Goal: Check status: Check status

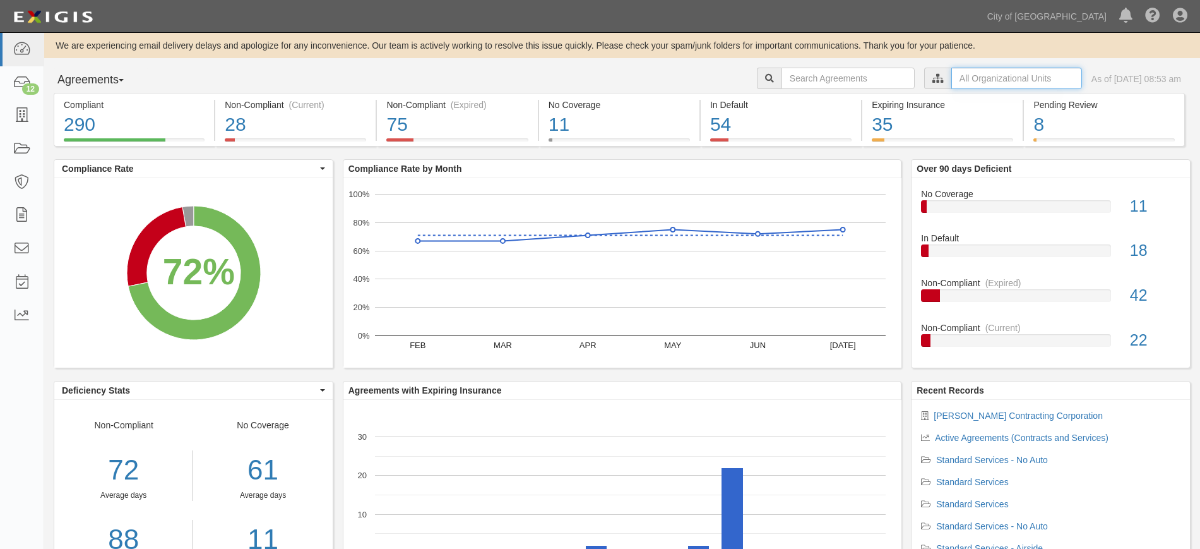
click at [954, 74] on input "text" at bounding box center [1016, 78] width 131 height 21
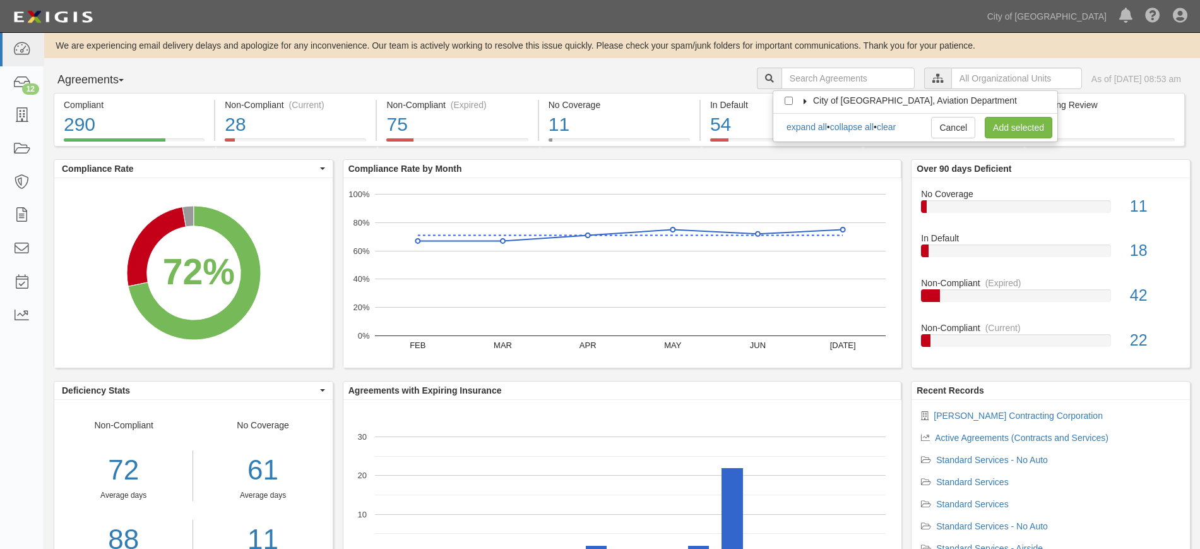
click at [804, 101] on icon at bounding box center [805, 101] width 9 height 6
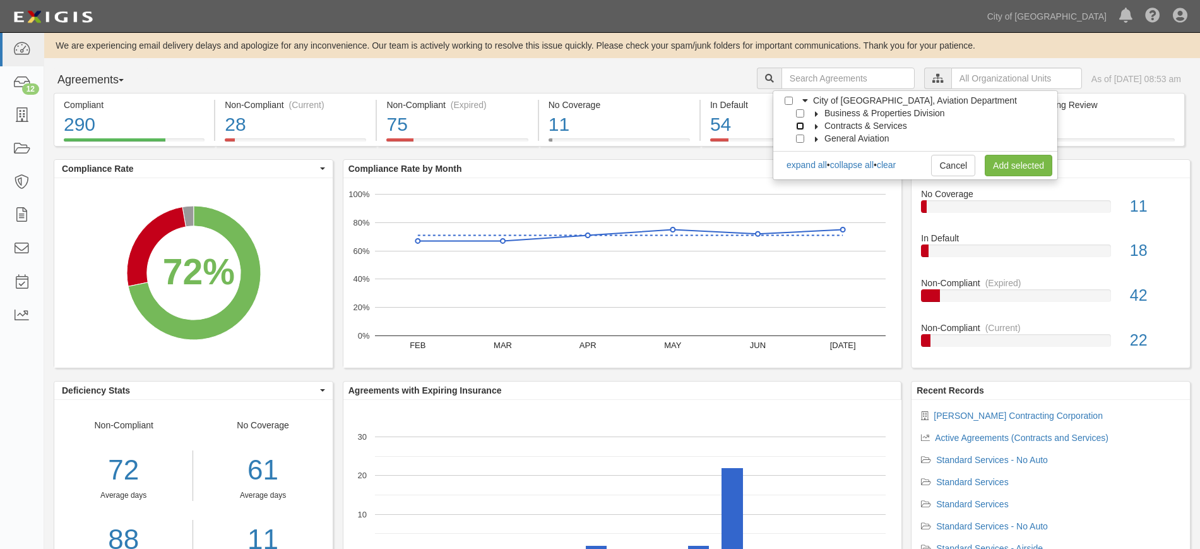
click at [800, 126] on input "Contracts & Services" at bounding box center [800, 126] width 8 height 8
checkbox input "true"
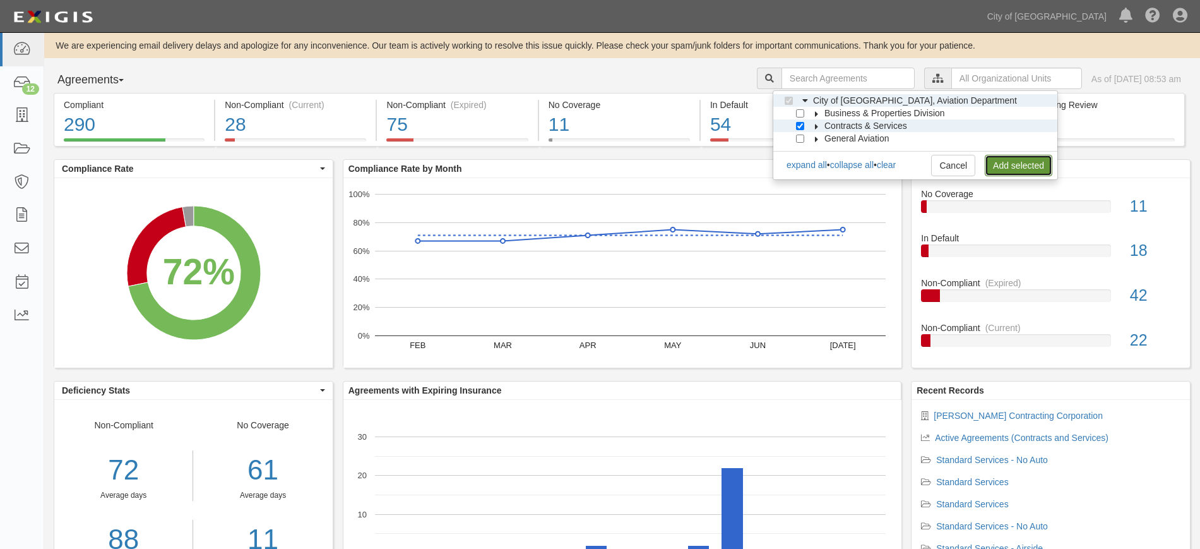
click at [1004, 163] on link "Add selected" at bounding box center [1019, 165] width 68 height 21
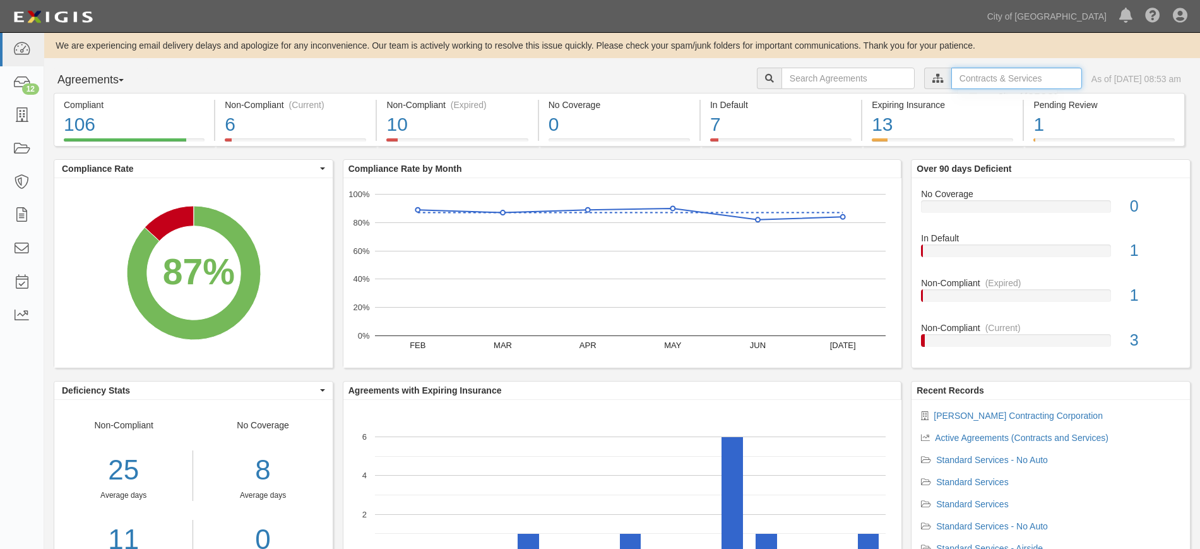
click at [964, 71] on input "text" at bounding box center [1016, 78] width 131 height 21
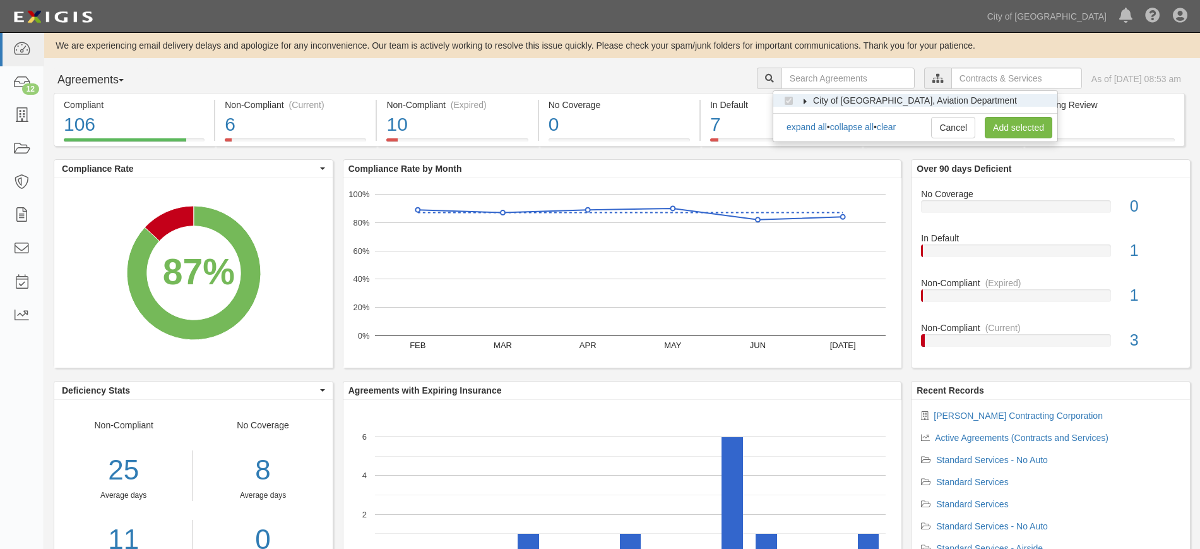
click at [804, 98] on icon at bounding box center [805, 101] width 9 height 6
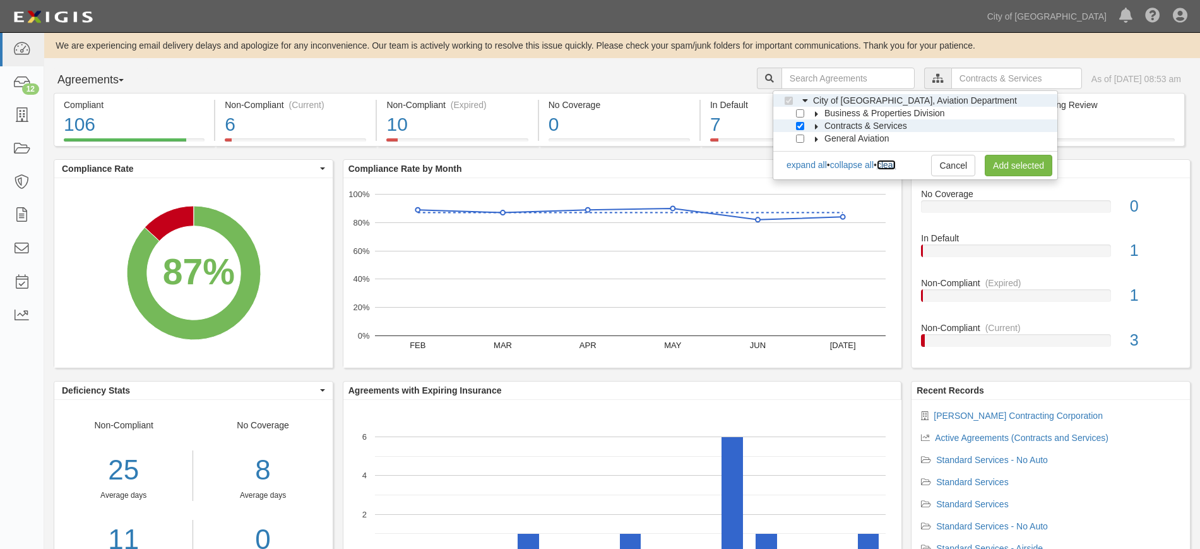
click at [896, 167] on link "clear" at bounding box center [886, 165] width 19 height 10
checkbox input "false"
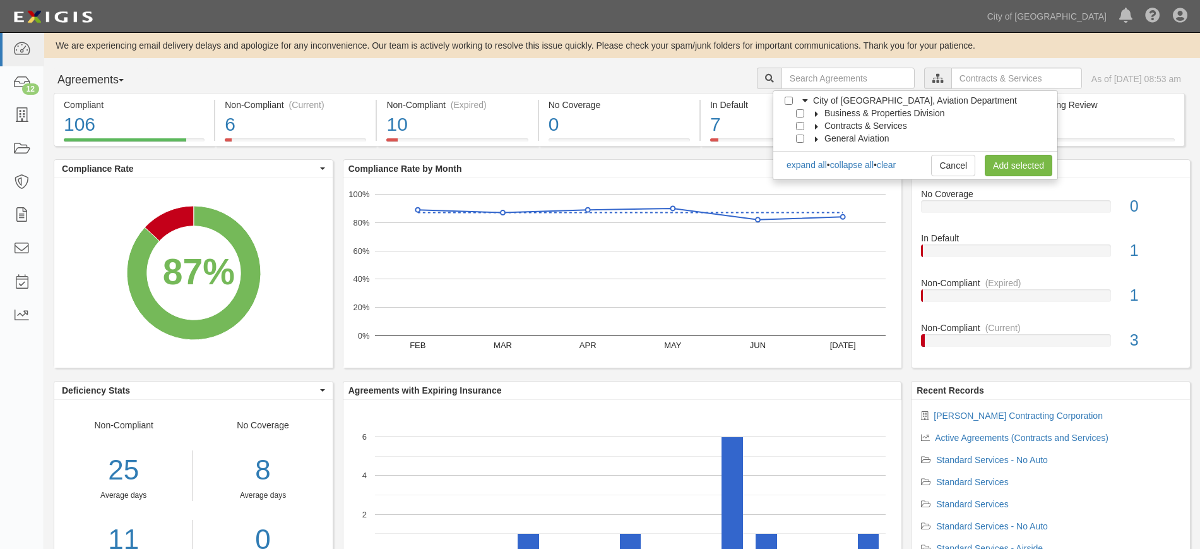
click at [817, 111] on icon at bounding box center [816, 114] width 9 height 6
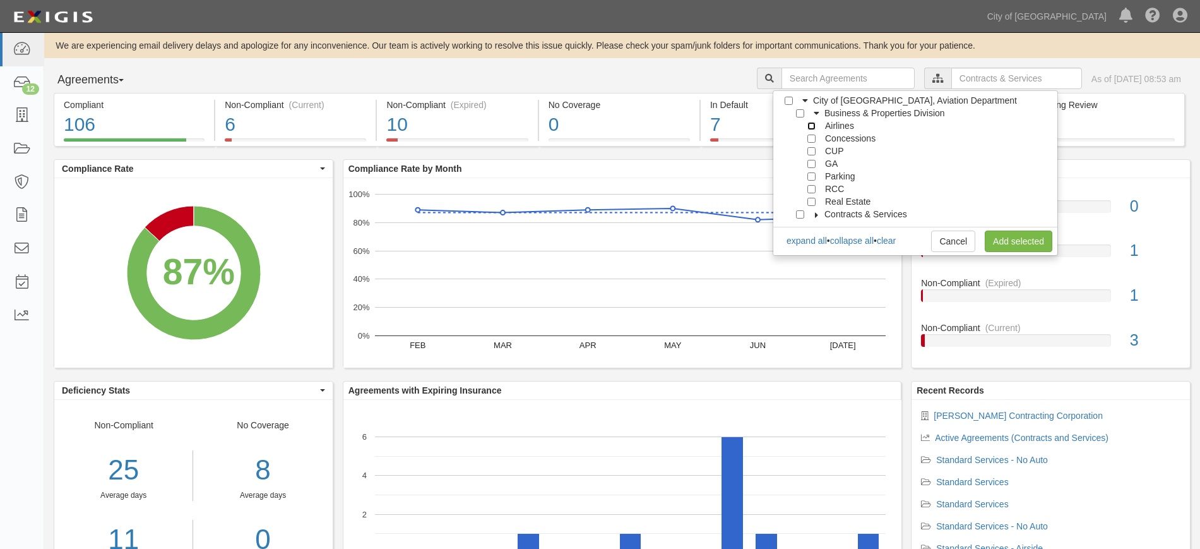
click at [812, 126] on input "Airlines" at bounding box center [811, 126] width 8 height 8
checkbox input "true"
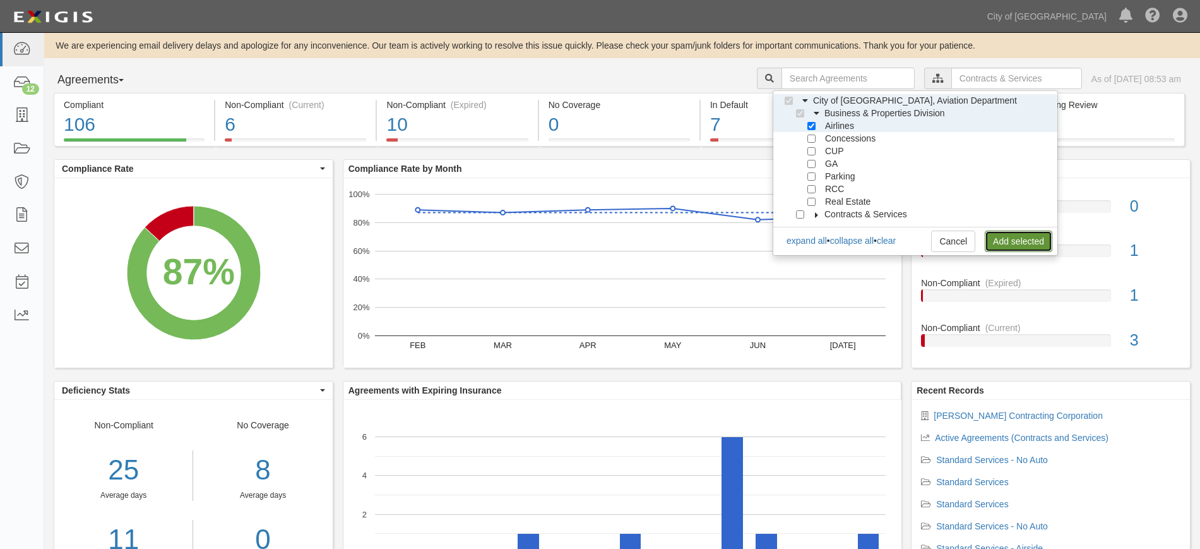
click at [1002, 239] on link "Add selected" at bounding box center [1019, 240] width 68 height 21
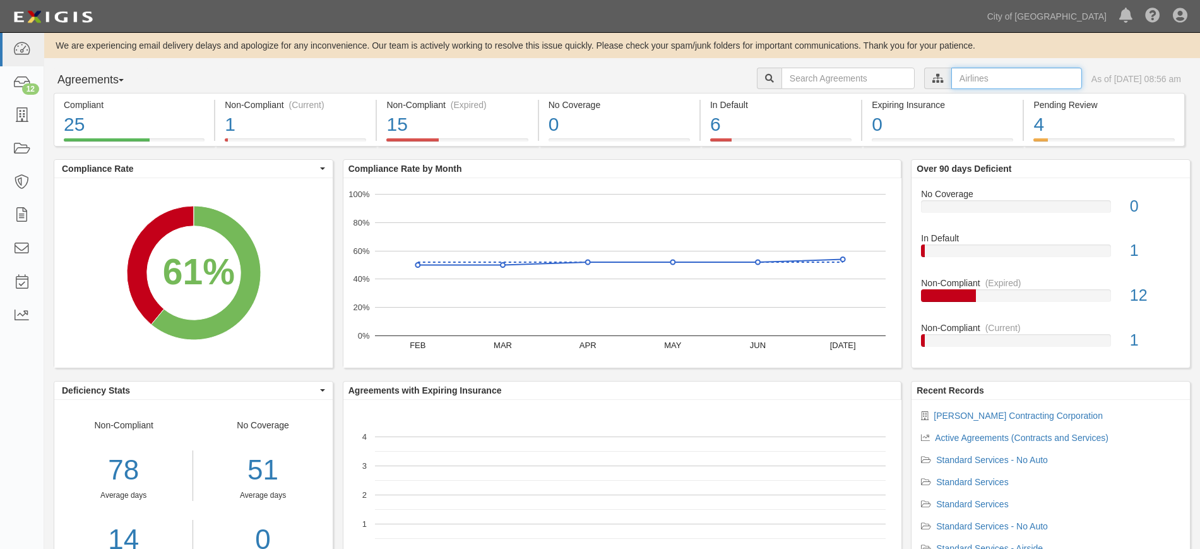
click at [951, 81] on input "text" at bounding box center [1016, 78] width 131 height 21
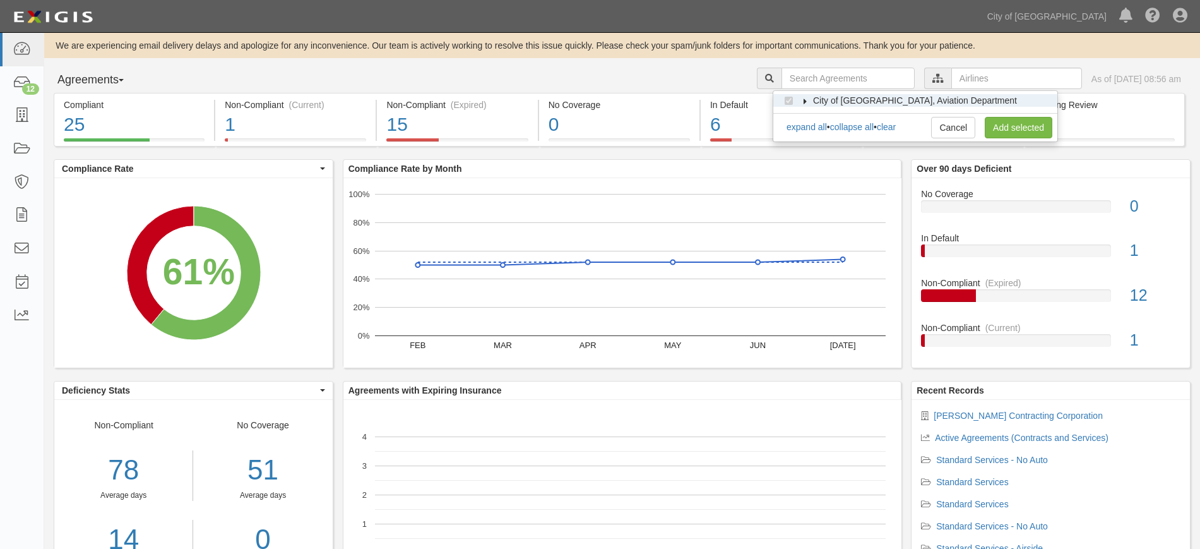
click at [895, 121] on div "expand all • collapse all • clear" at bounding box center [841, 127] width 110 height 13
click at [895, 126] on link "clear" at bounding box center [886, 127] width 19 height 10
checkbox input "false"
click at [806, 95] on label "City of [GEOGRAPHIC_DATA], Aviation Department" at bounding box center [907, 100] width 220 height 13
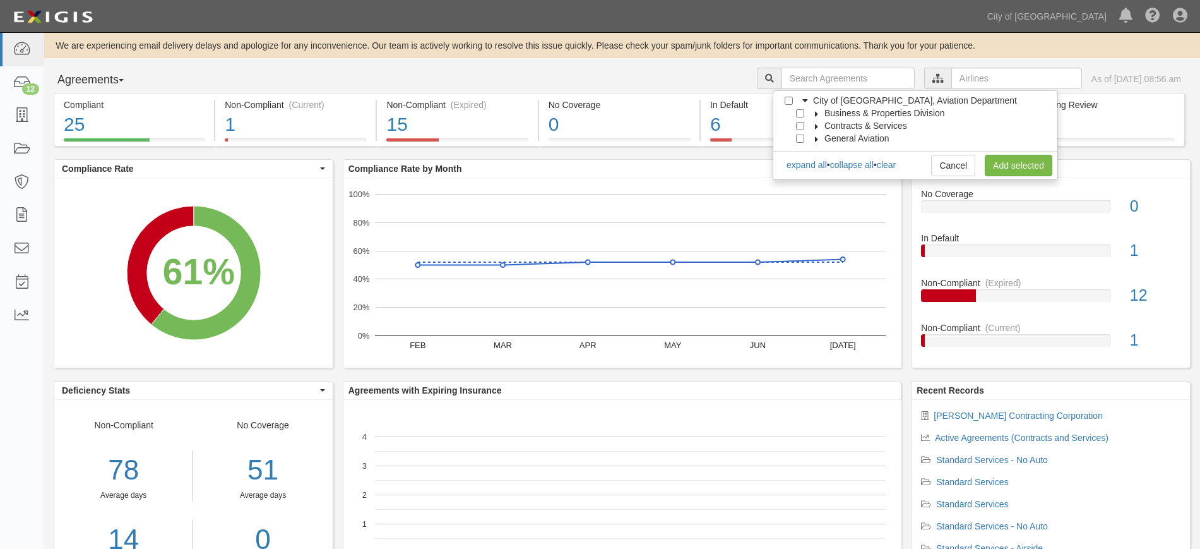
click at [819, 113] on icon at bounding box center [816, 114] width 9 height 6
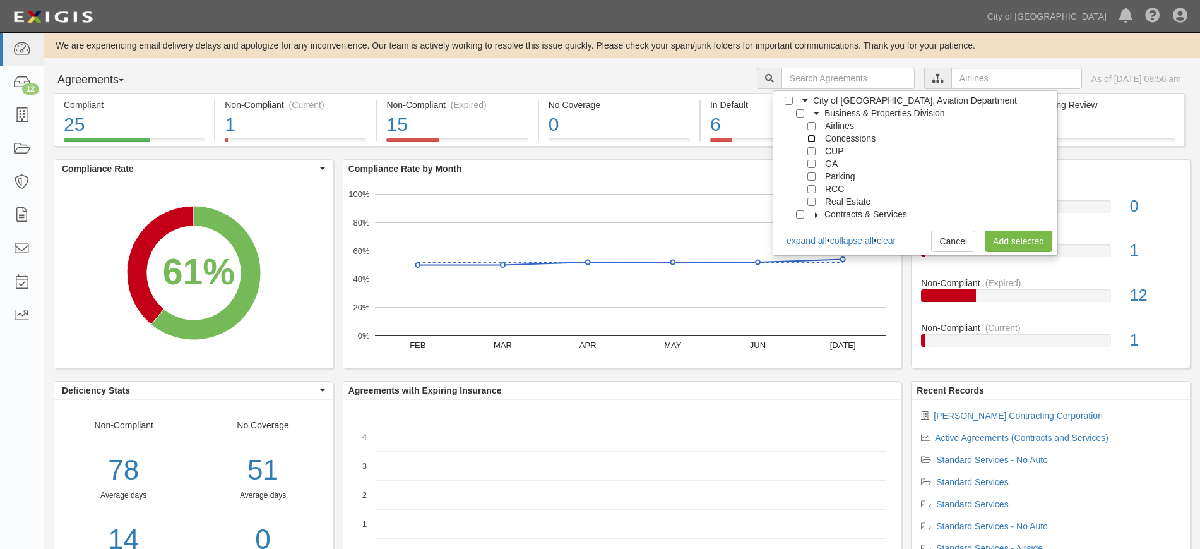
click at [812, 136] on input "Concessions" at bounding box center [811, 138] width 8 height 8
checkbox input "true"
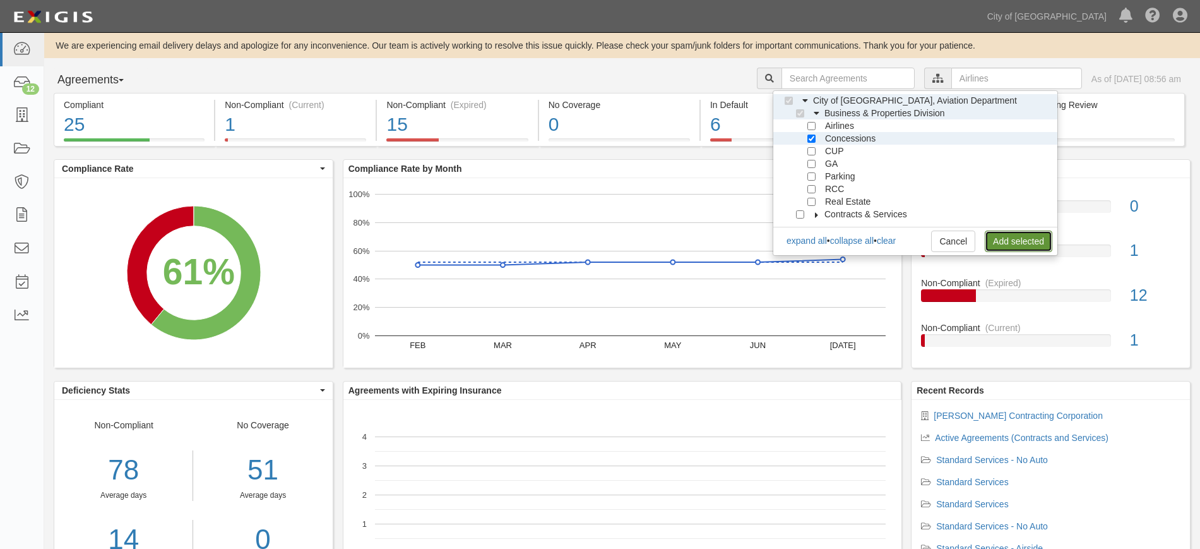
click at [1006, 234] on link "Add selected" at bounding box center [1019, 240] width 68 height 21
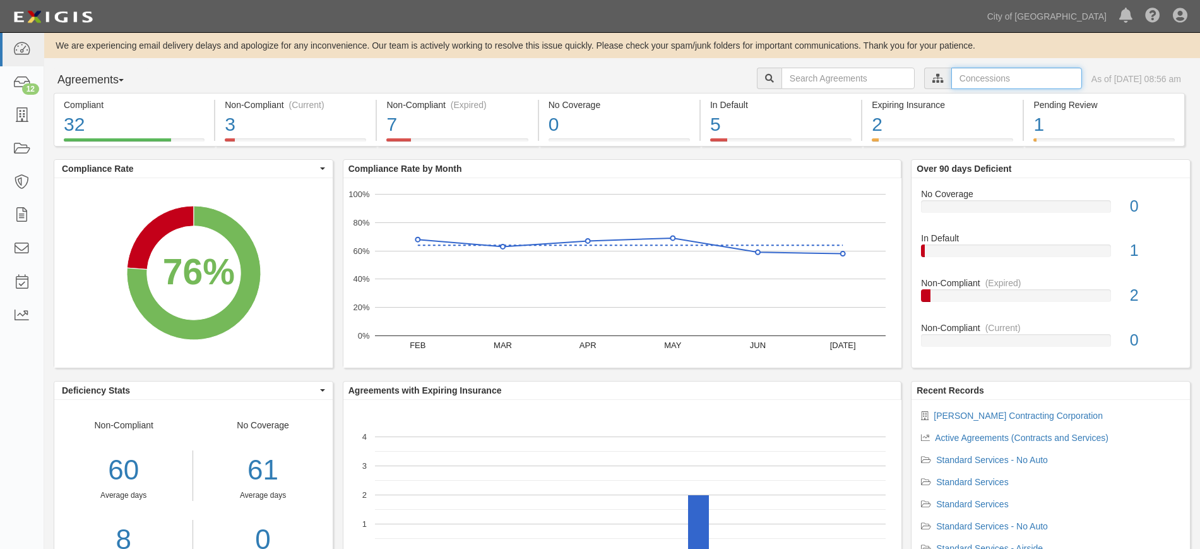
click at [951, 72] on input "text" at bounding box center [1016, 78] width 131 height 21
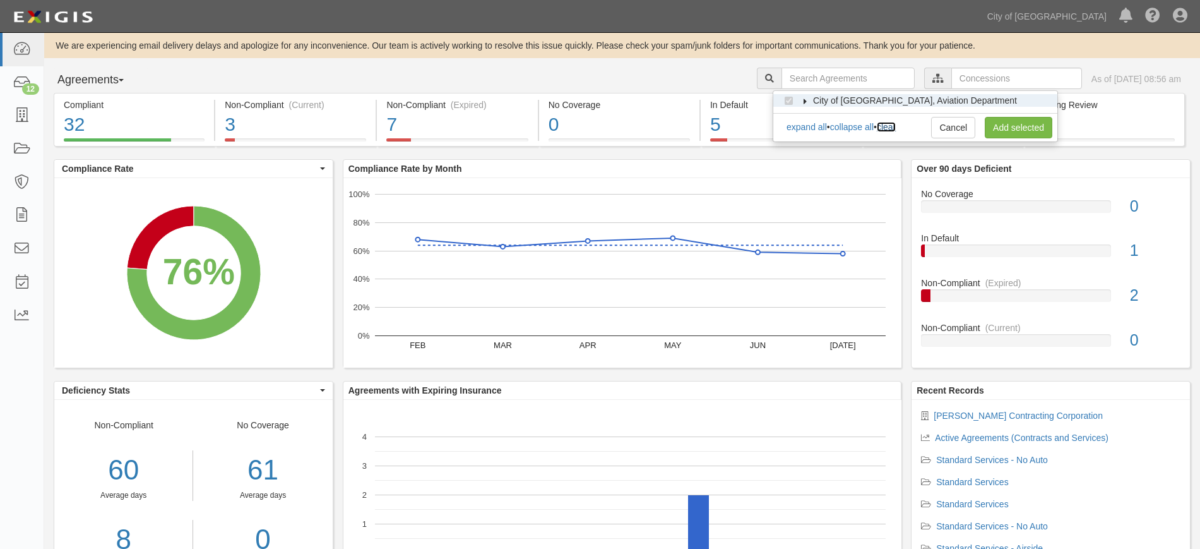
click at [896, 128] on link "clear" at bounding box center [886, 127] width 19 height 10
checkbox input "false"
click at [803, 101] on icon at bounding box center [805, 101] width 9 height 6
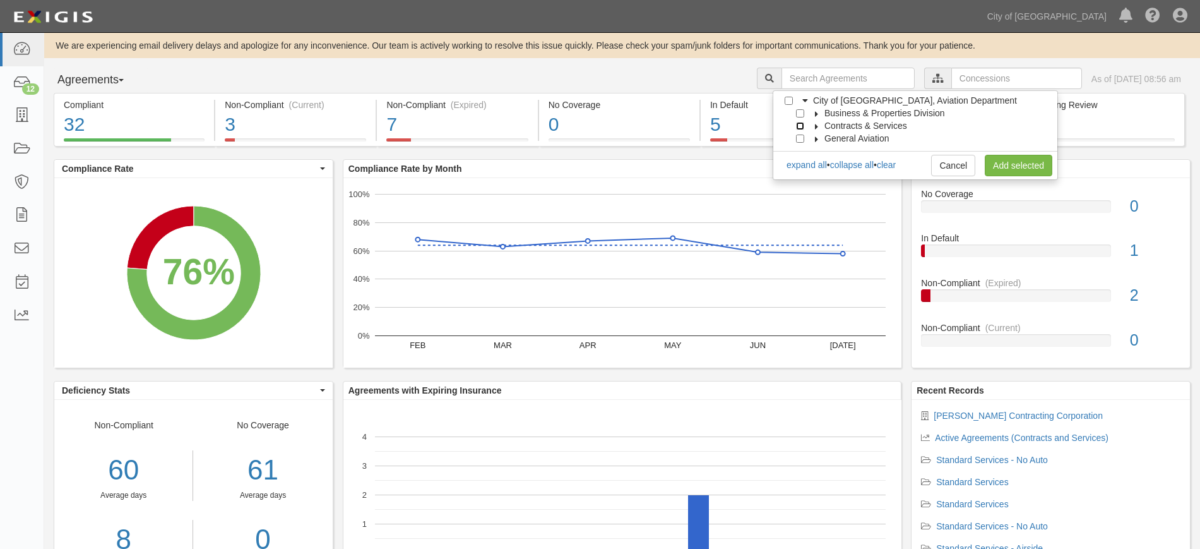
click at [801, 126] on input "Contracts & Services" at bounding box center [800, 126] width 8 height 8
checkbox input "true"
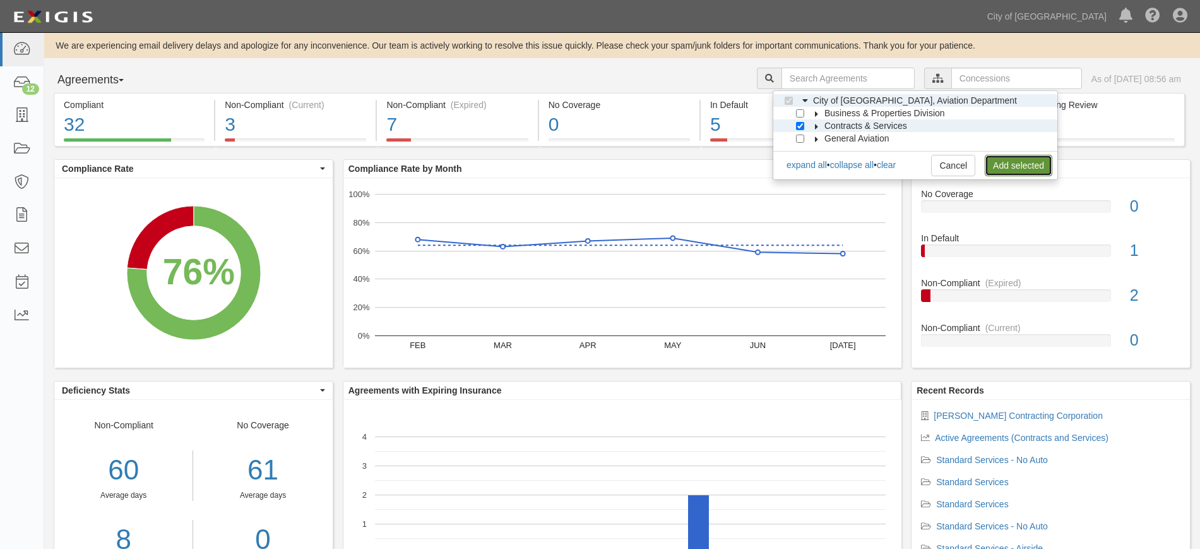
click at [1031, 168] on link "Add selected" at bounding box center [1019, 165] width 68 height 21
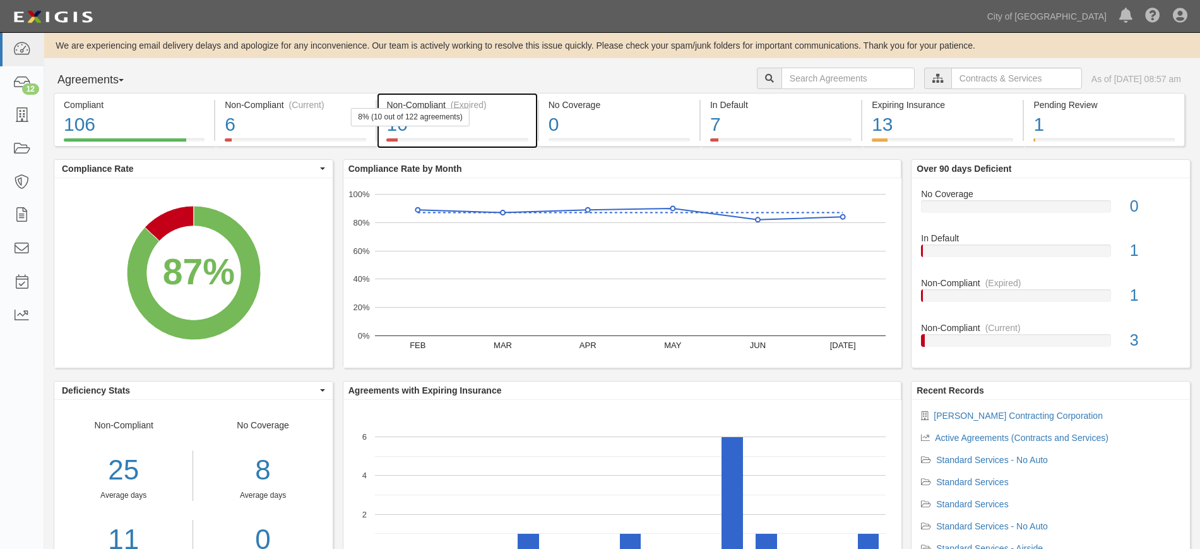
click at [428, 108] on div "8% (10 out of 122 agreements)" at bounding box center [410, 117] width 118 height 18
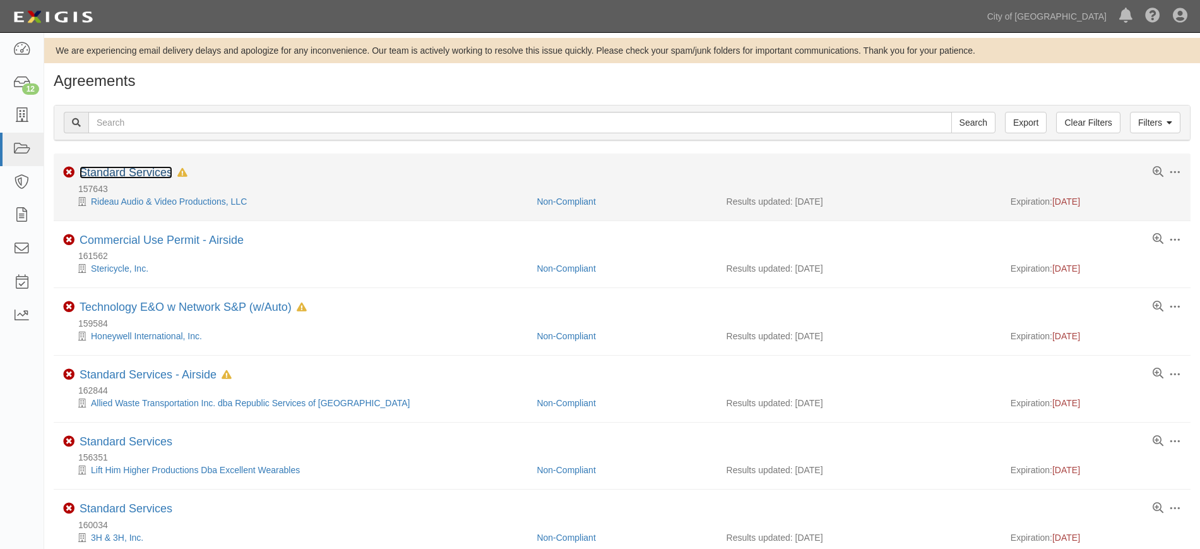
click at [149, 171] on link "Standard Services" at bounding box center [126, 172] width 93 height 13
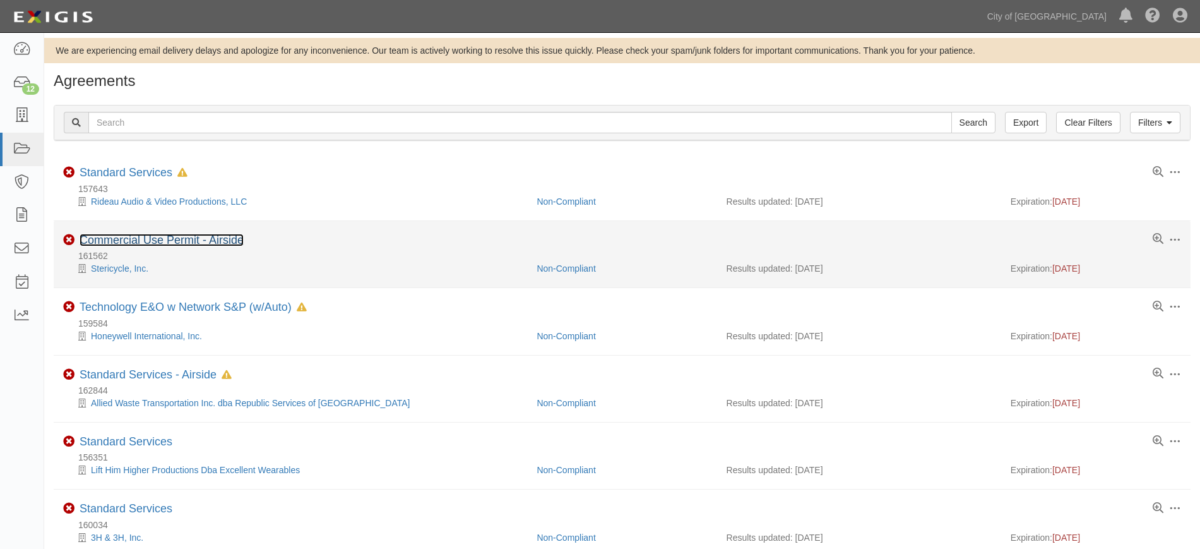
click at [145, 239] on link "Commercial Use Permit - Airside" at bounding box center [162, 240] width 164 height 13
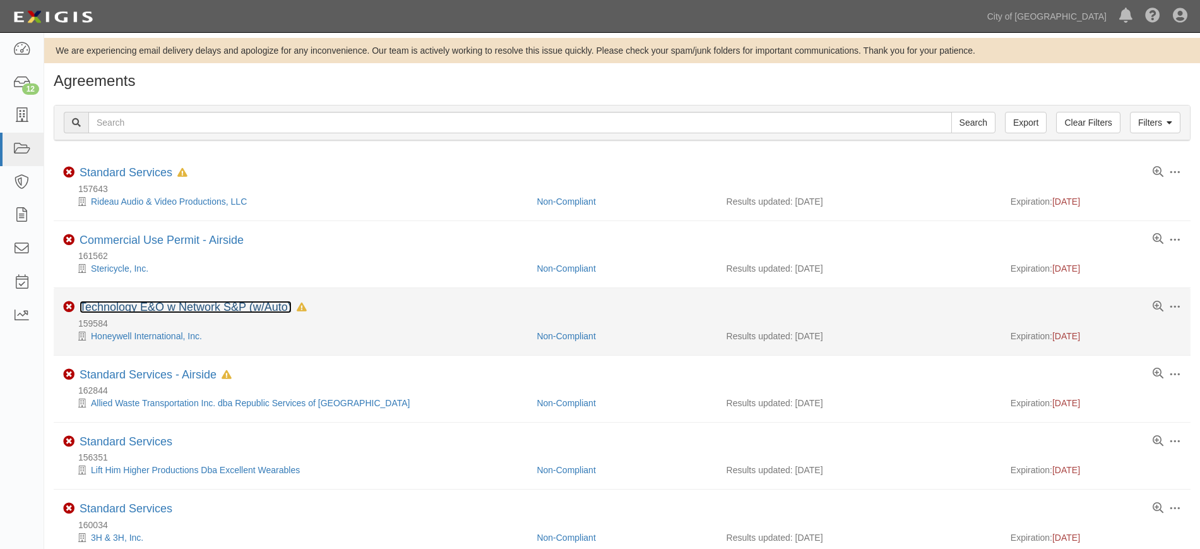
click at [132, 308] on link "Technology E&O w Network S&P (w/Auto)" at bounding box center [186, 306] width 212 height 13
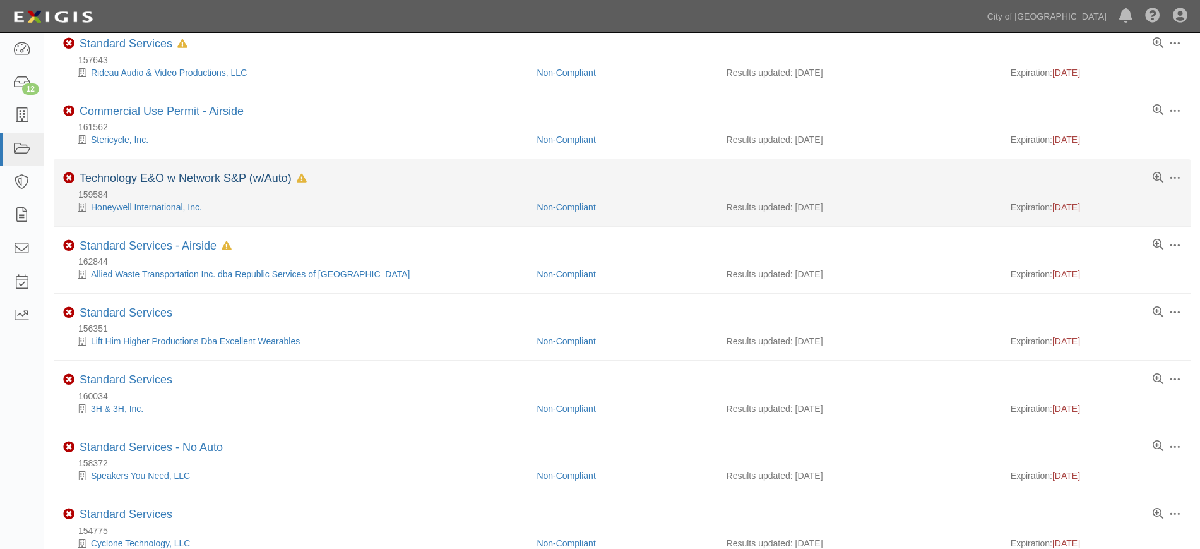
scroll to position [129, 0]
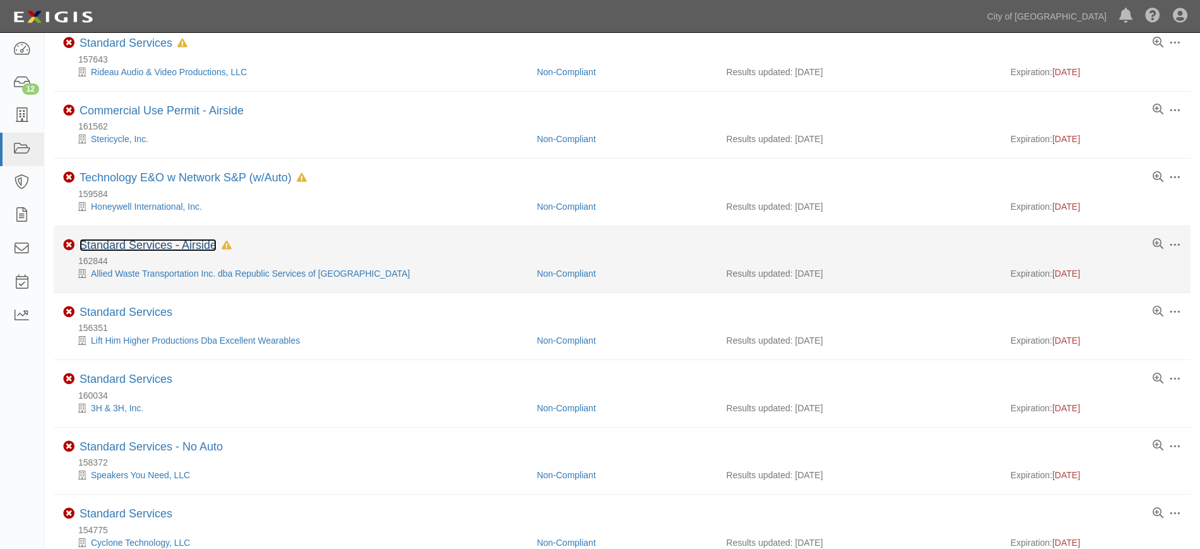
click at [121, 240] on link "Standard Services - Airside" at bounding box center [148, 245] width 137 height 13
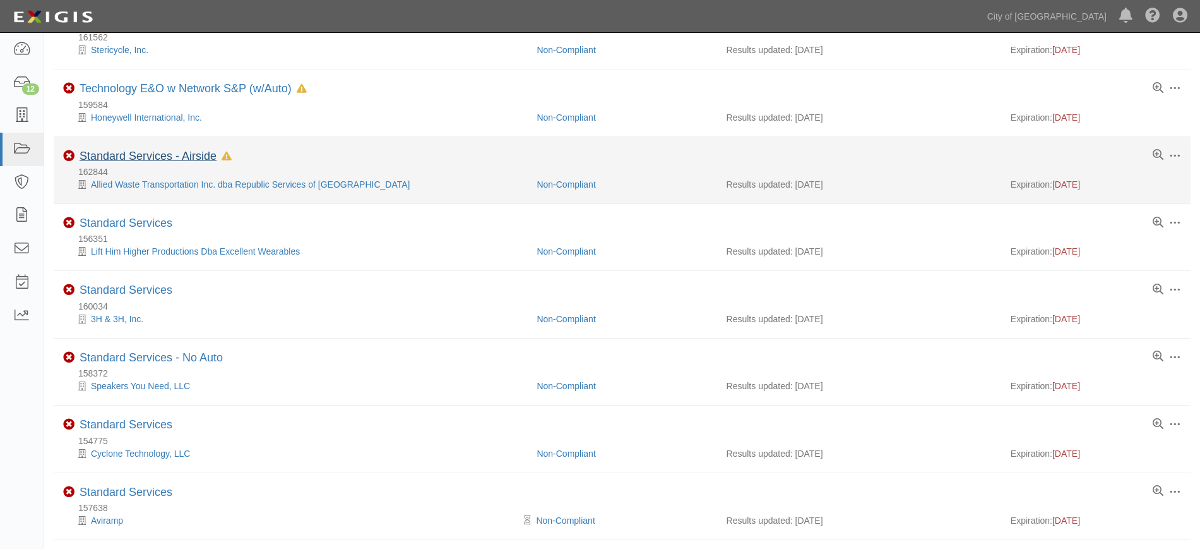
scroll to position [220, 0]
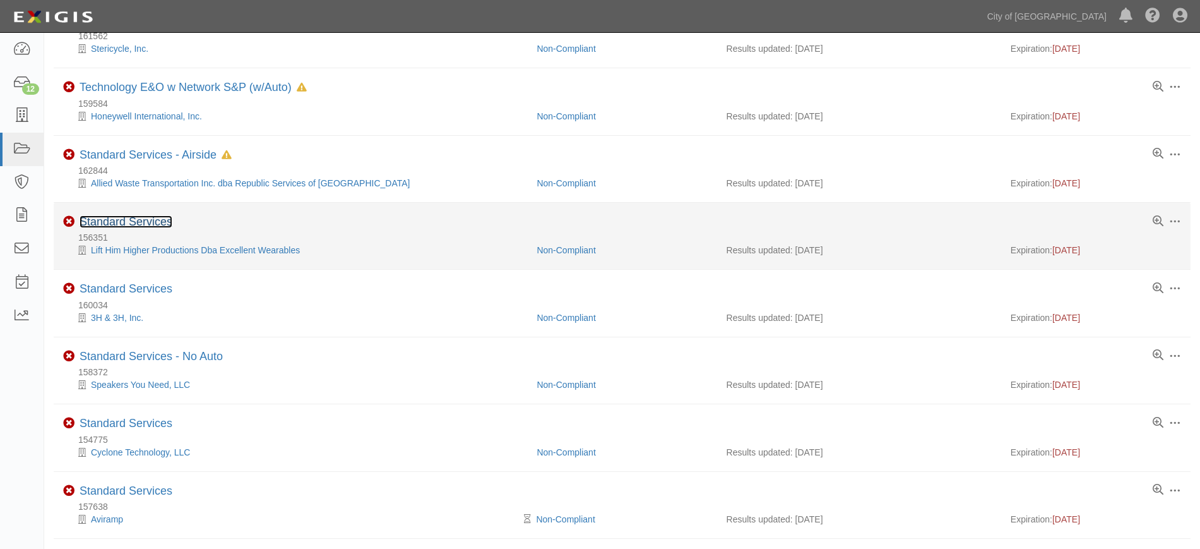
click at [129, 218] on link "Standard Services" at bounding box center [126, 221] width 93 height 13
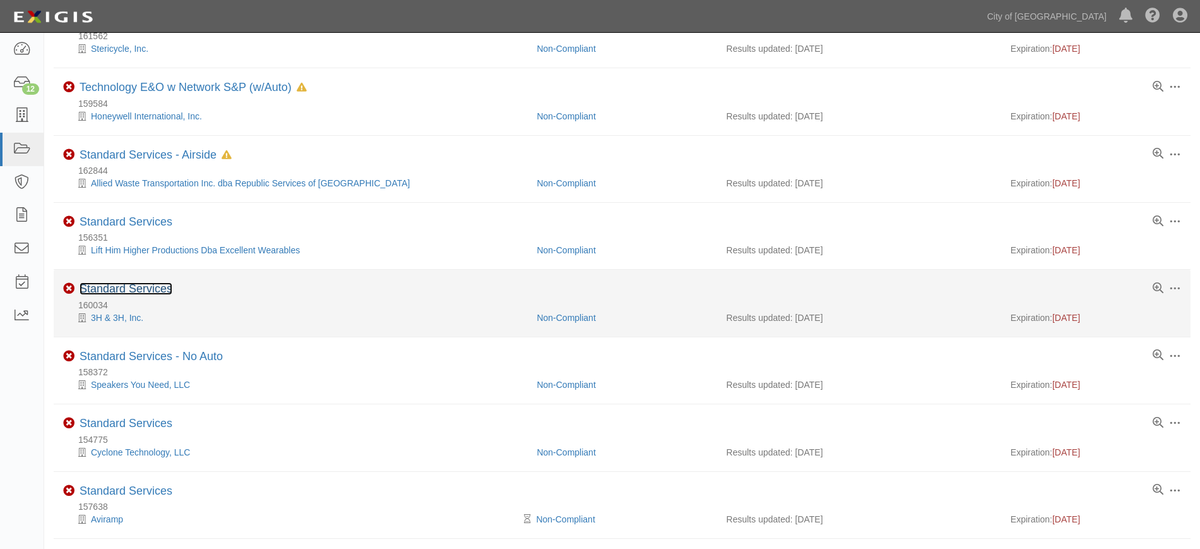
click at [143, 284] on link "Standard Services" at bounding box center [126, 288] width 93 height 13
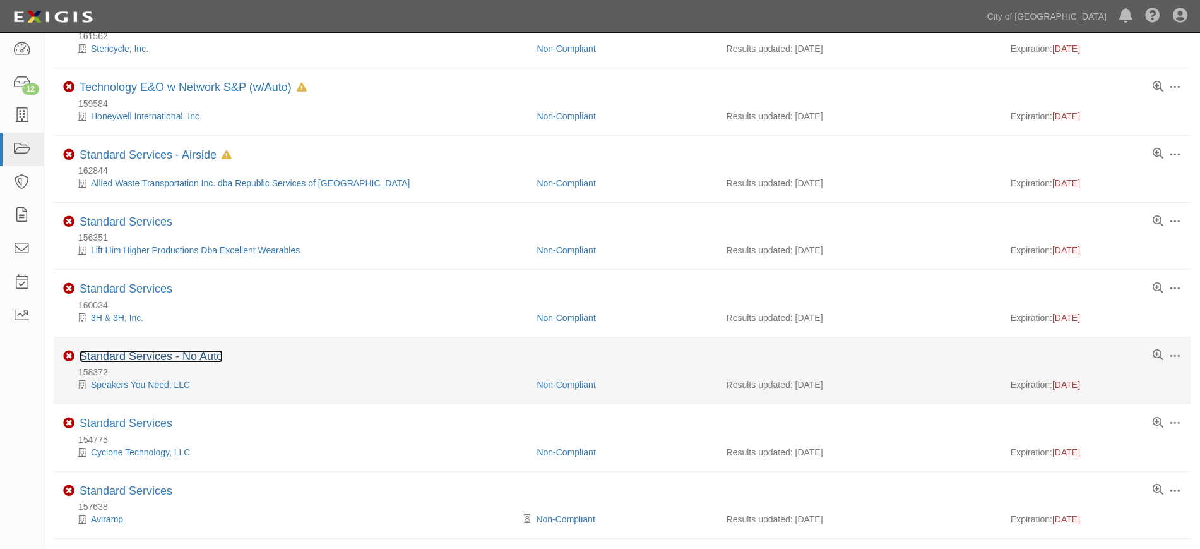
click at [144, 351] on link "Standard Services - No Auto" at bounding box center [151, 356] width 143 height 13
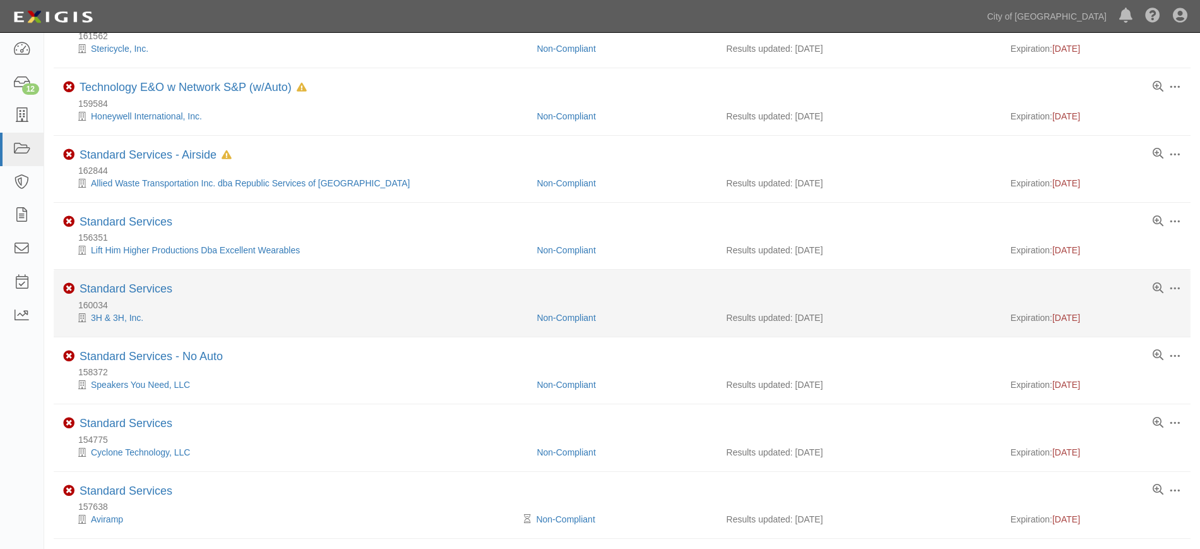
scroll to position [333, 0]
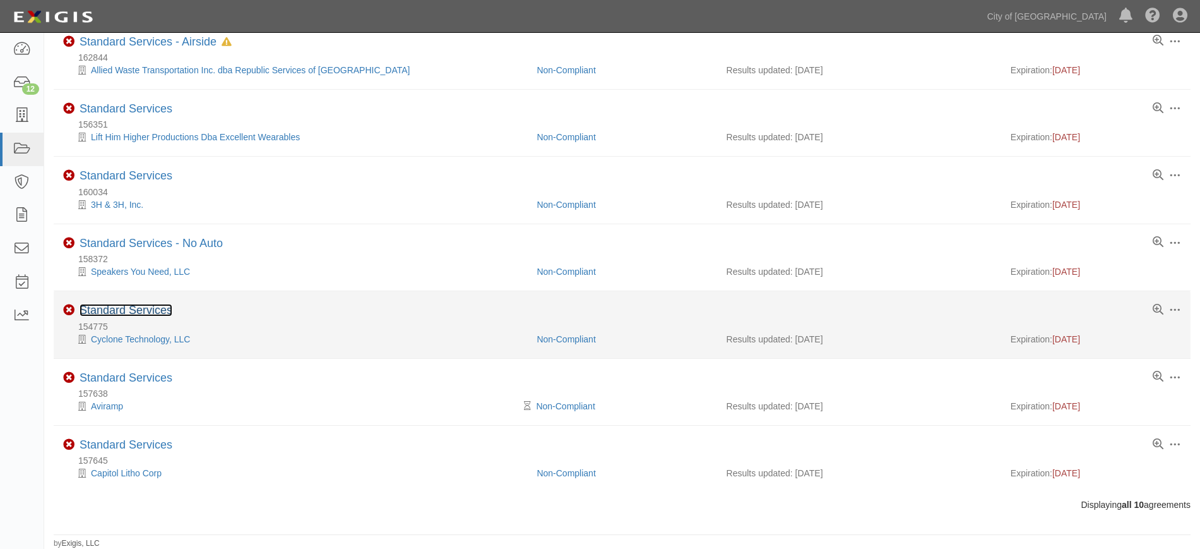
click at [112, 316] on link "Standard Services" at bounding box center [126, 310] width 93 height 13
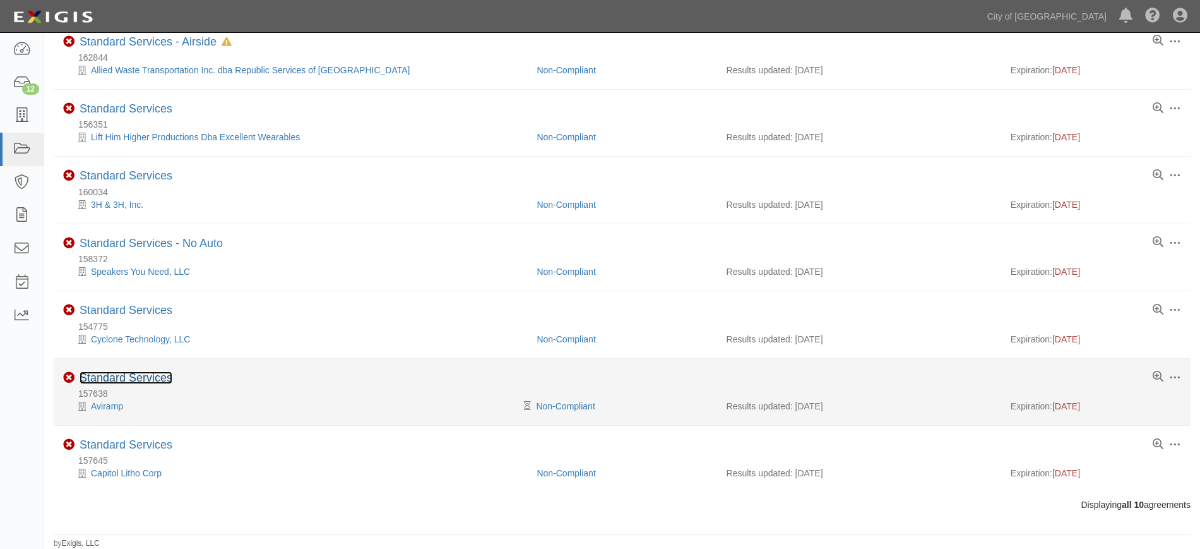
click at [124, 374] on link "Standard Services" at bounding box center [126, 377] width 93 height 13
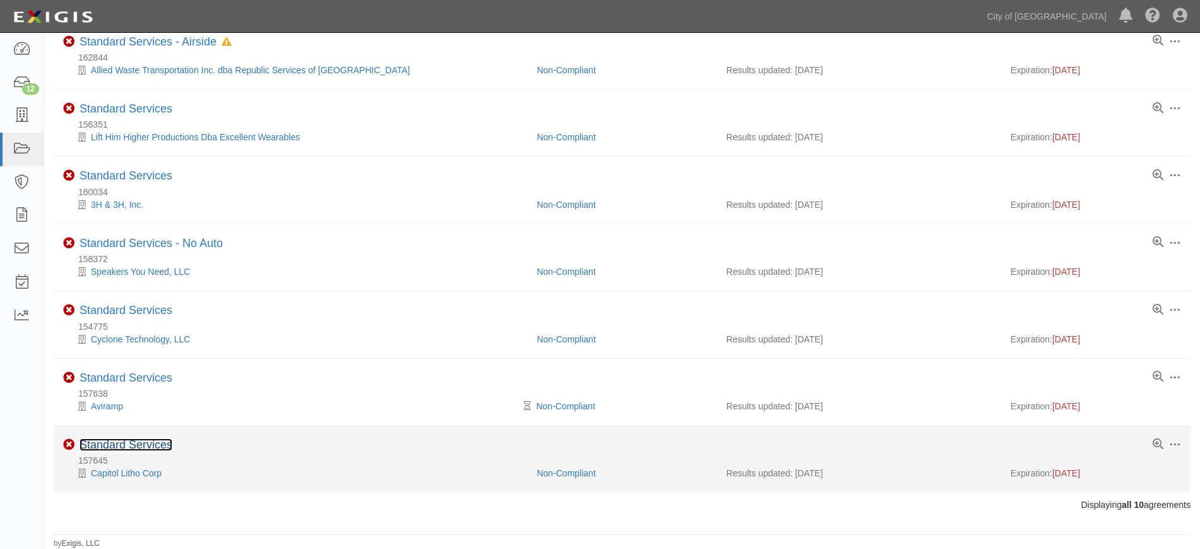
click at [117, 444] on link "Standard Services" at bounding box center [126, 444] width 93 height 13
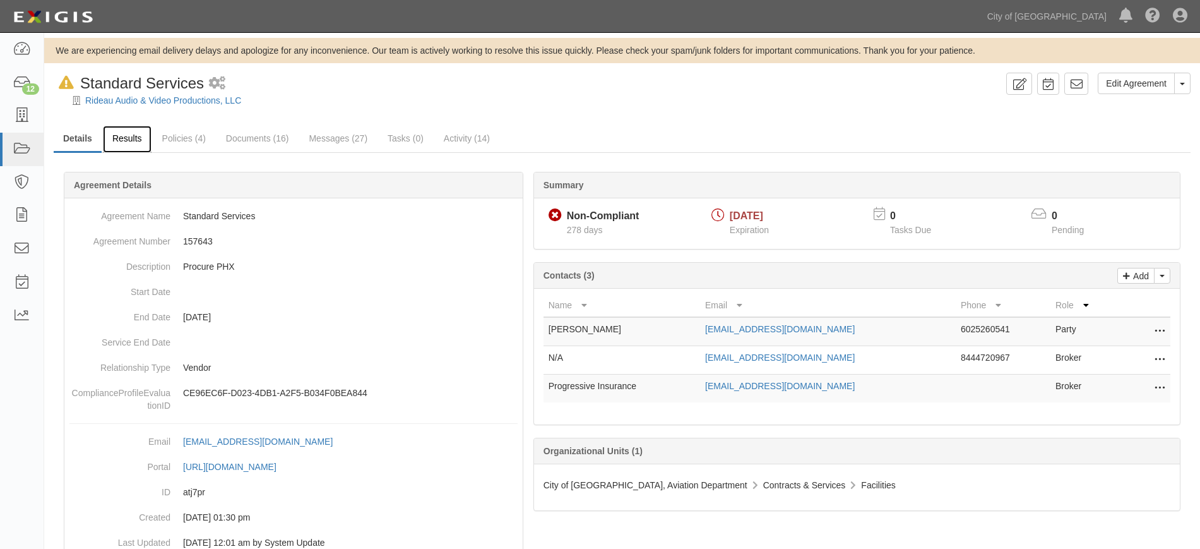
click at [134, 136] on link "Results" at bounding box center [127, 139] width 49 height 27
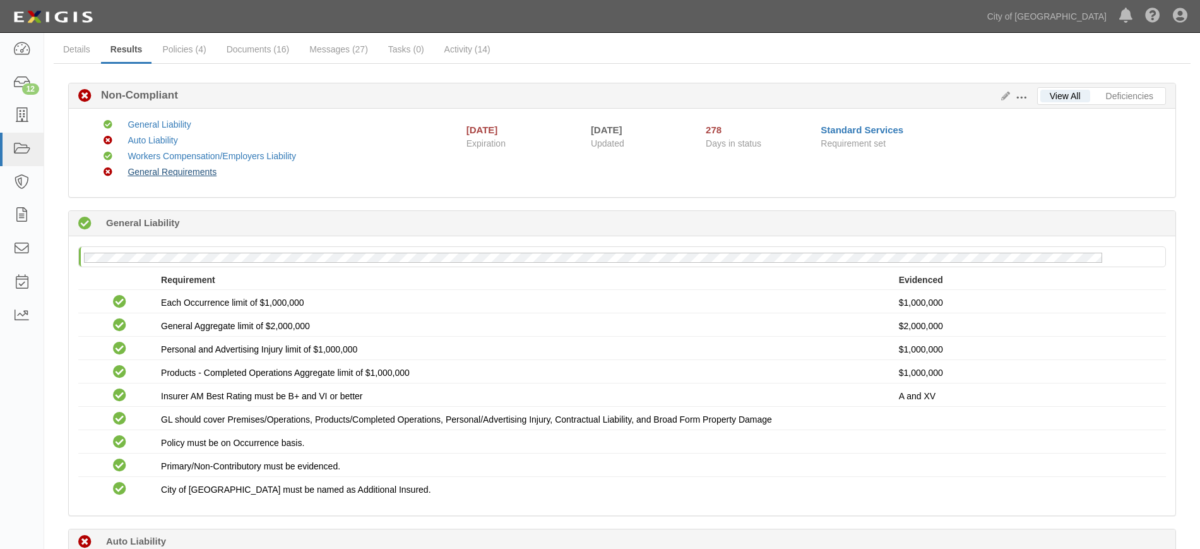
scroll to position [88, 0]
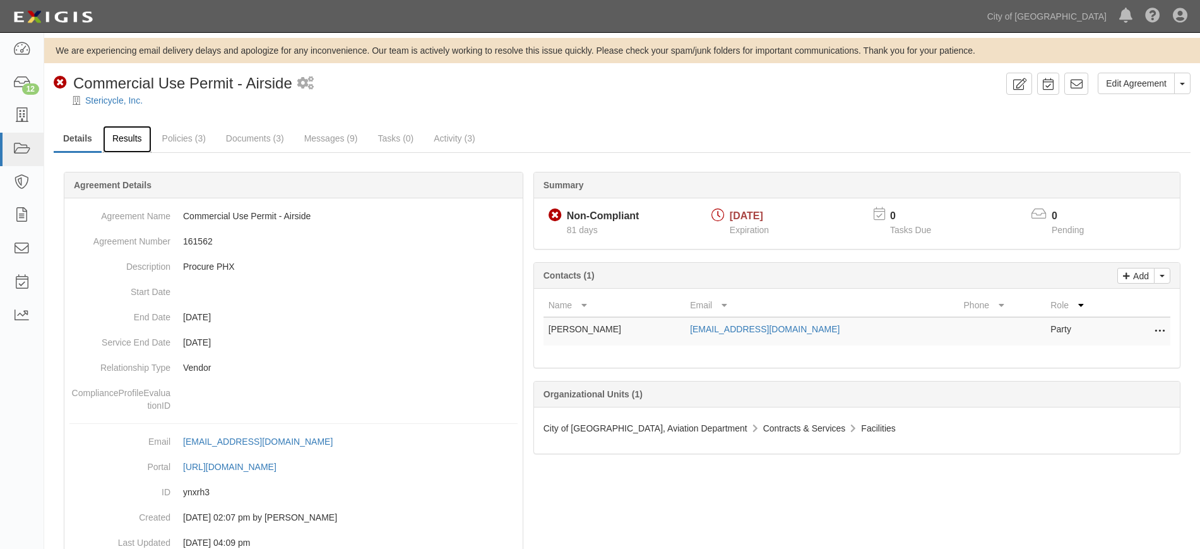
click at [122, 130] on link "Results" at bounding box center [127, 139] width 49 height 27
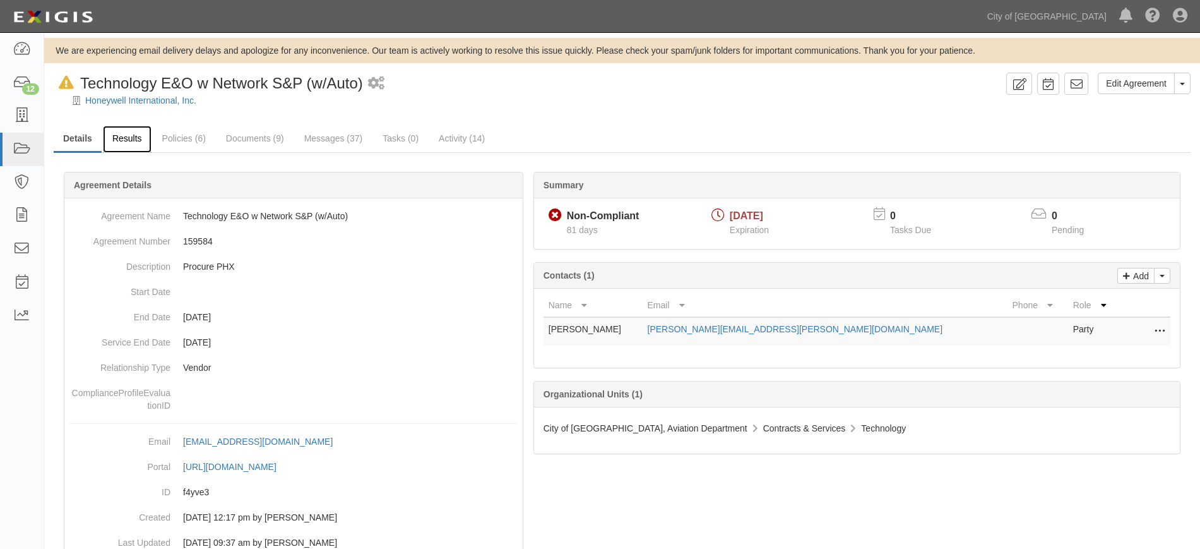
click at [131, 143] on link "Results" at bounding box center [127, 139] width 49 height 27
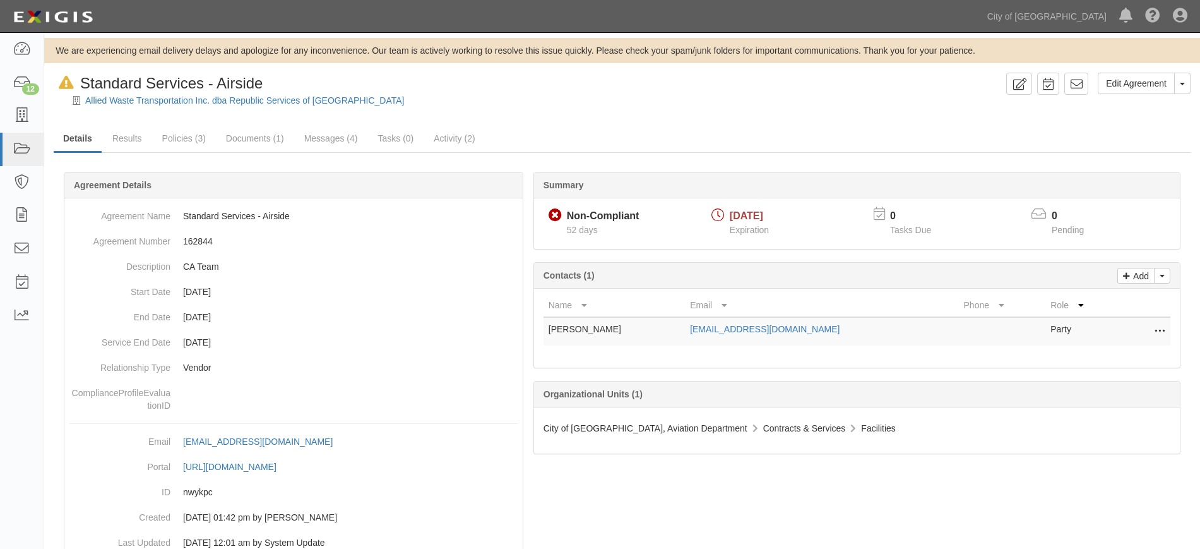
click at [129, 153] on div "Summary Non-Compliant Non-Compliant 52 days 06/30/2025 Expiration 0 Tasks Due 0…" at bounding box center [622, 172] width 1137 height 38
click at [123, 140] on link "Results" at bounding box center [127, 139] width 49 height 27
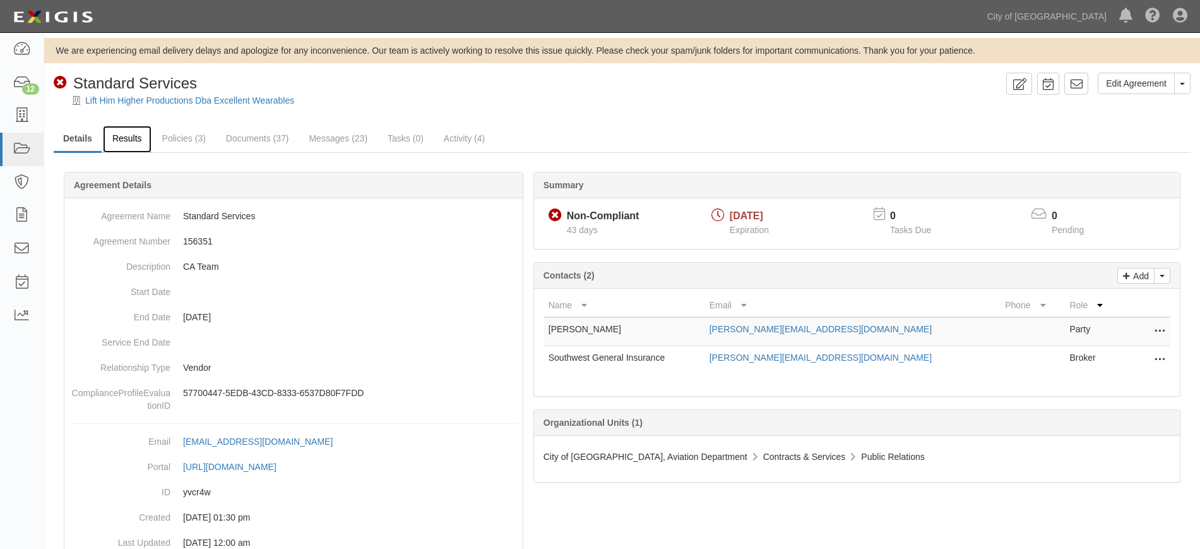
click at [139, 139] on link "Results" at bounding box center [127, 139] width 49 height 27
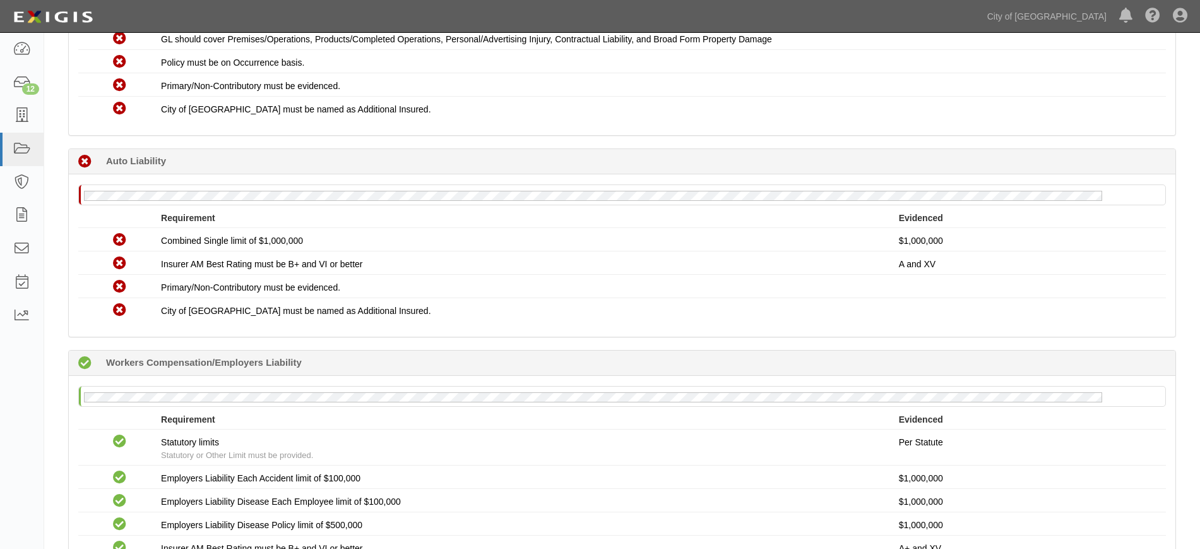
scroll to position [508, 0]
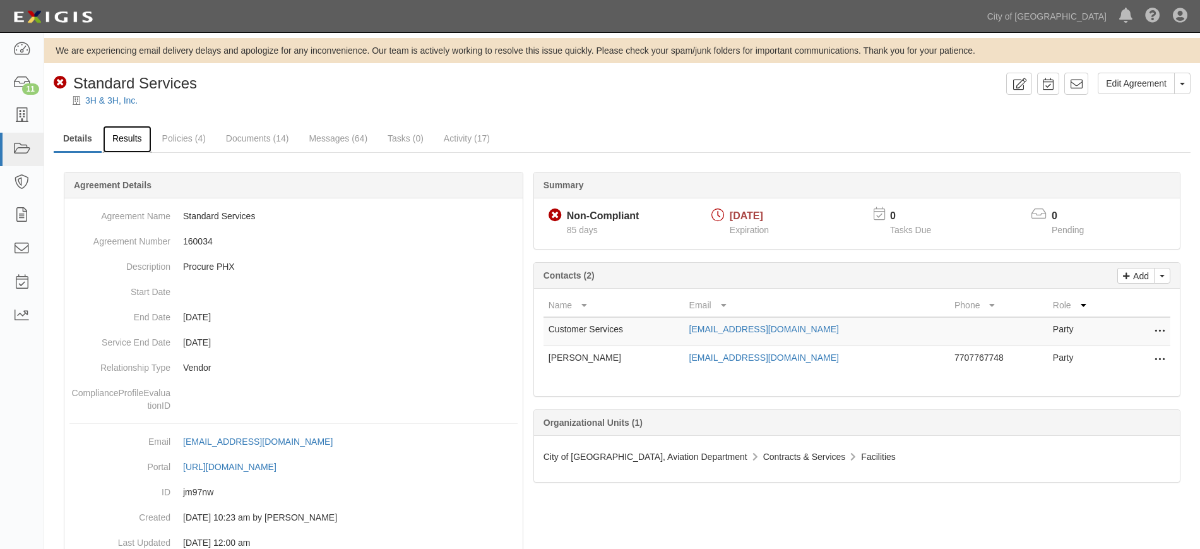
click at [126, 139] on link "Results" at bounding box center [127, 139] width 49 height 27
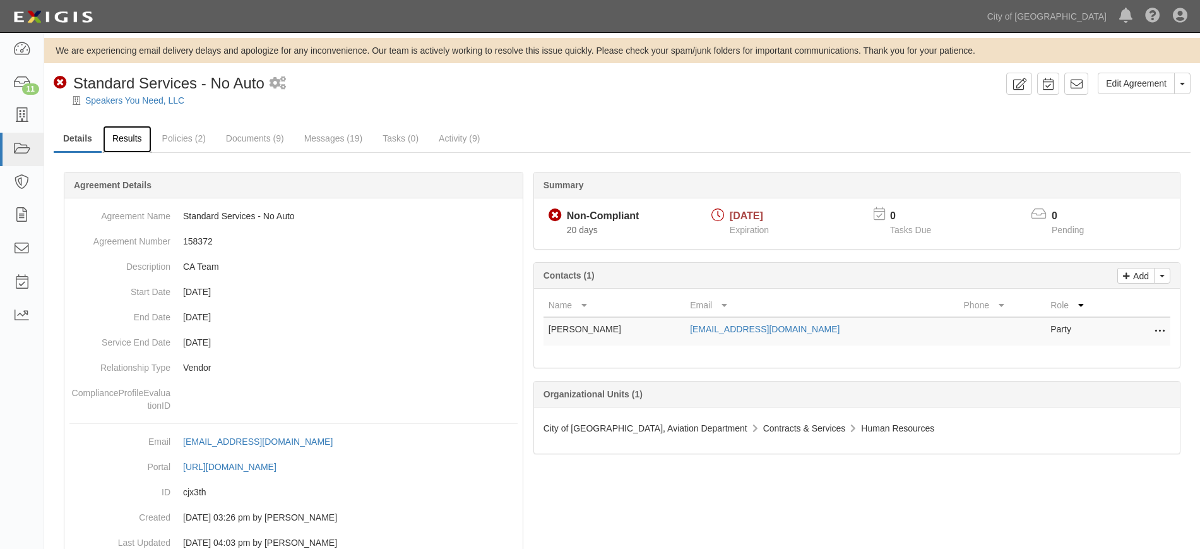
click at [130, 145] on link "Results" at bounding box center [127, 139] width 49 height 27
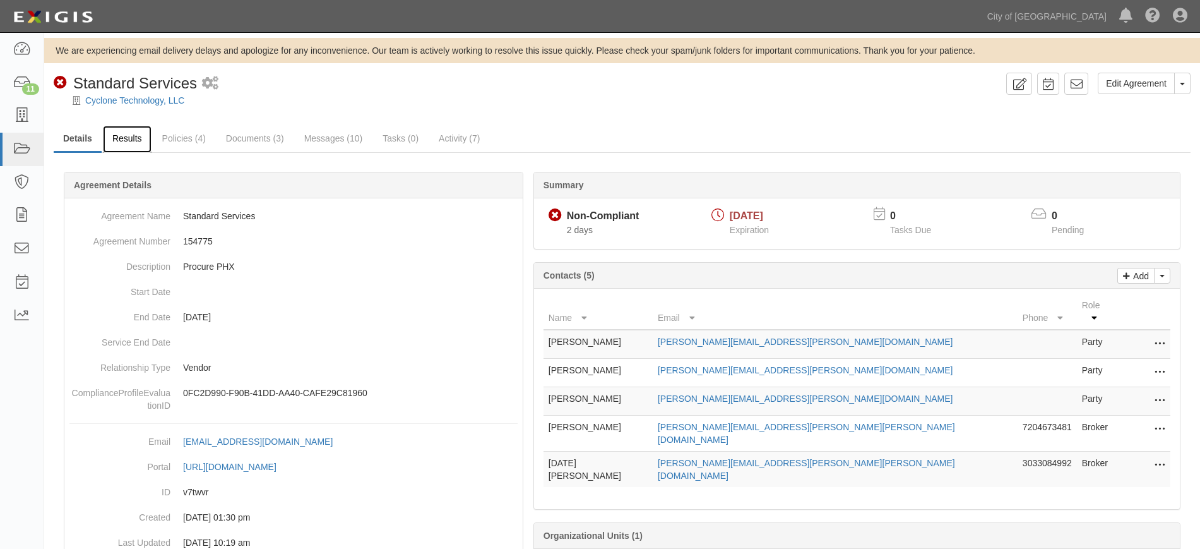
click at [138, 142] on link "Results" at bounding box center [127, 139] width 49 height 27
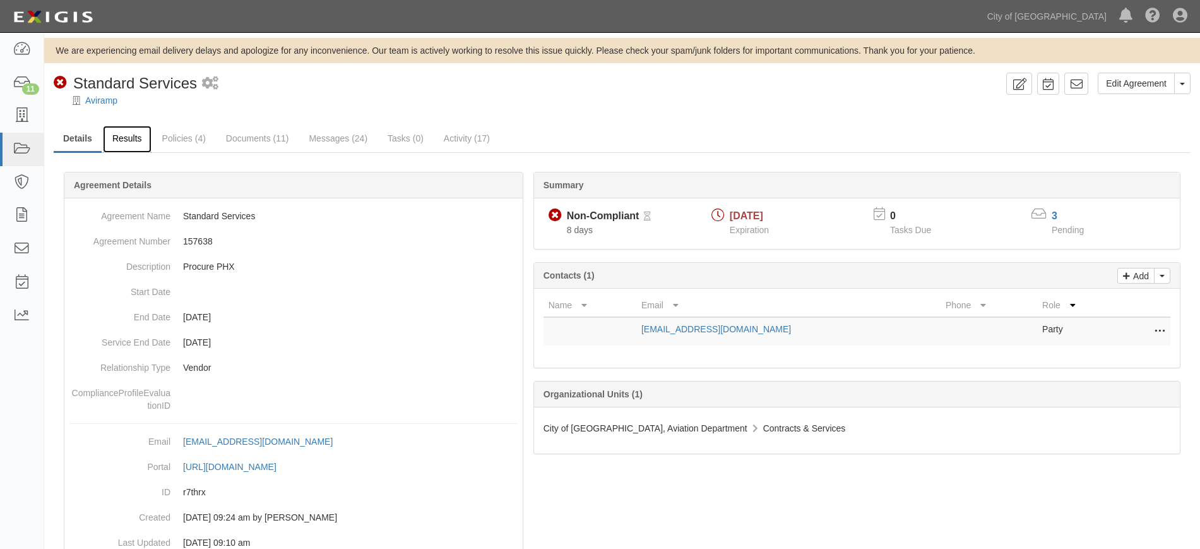
click at [133, 144] on link "Results" at bounding box center [127, 139] width 49 height 27
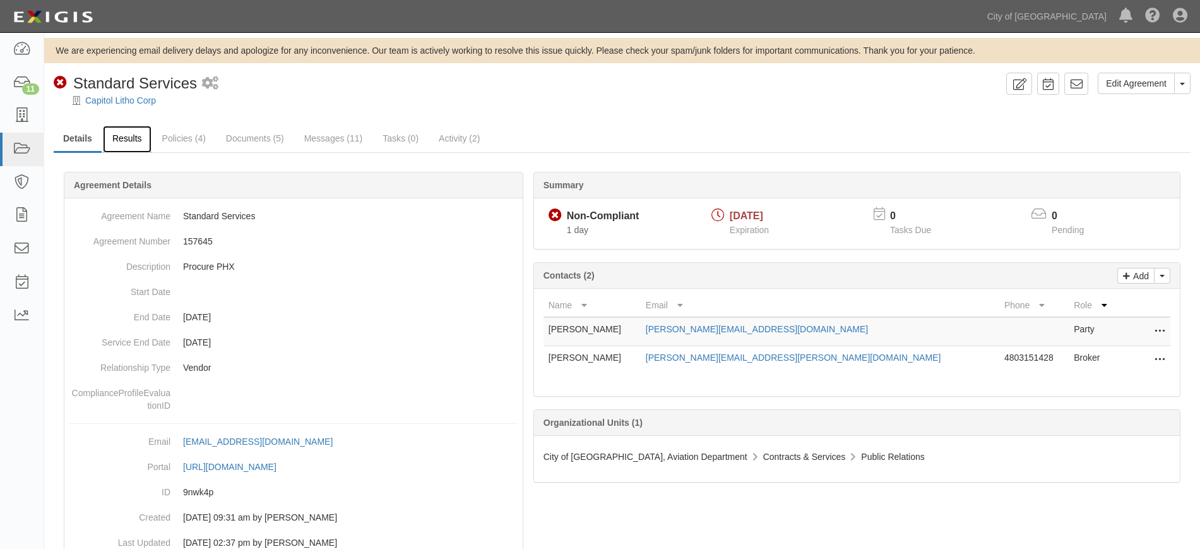
click at [138, 142] on link "Results" at bounding box center [127, 139] width 49 height 27
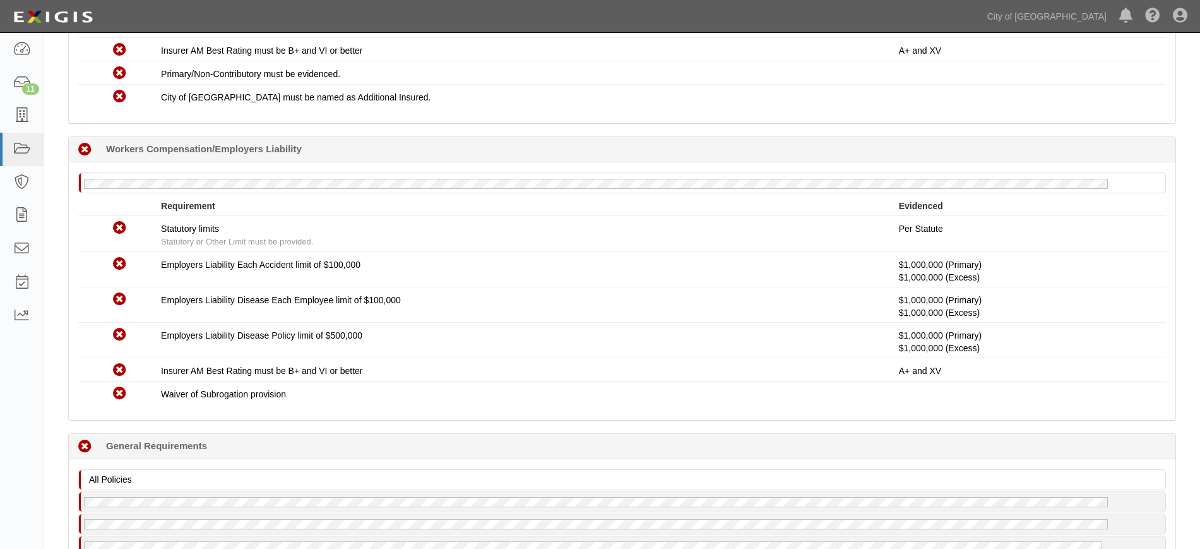
scroll to position [739, 0]
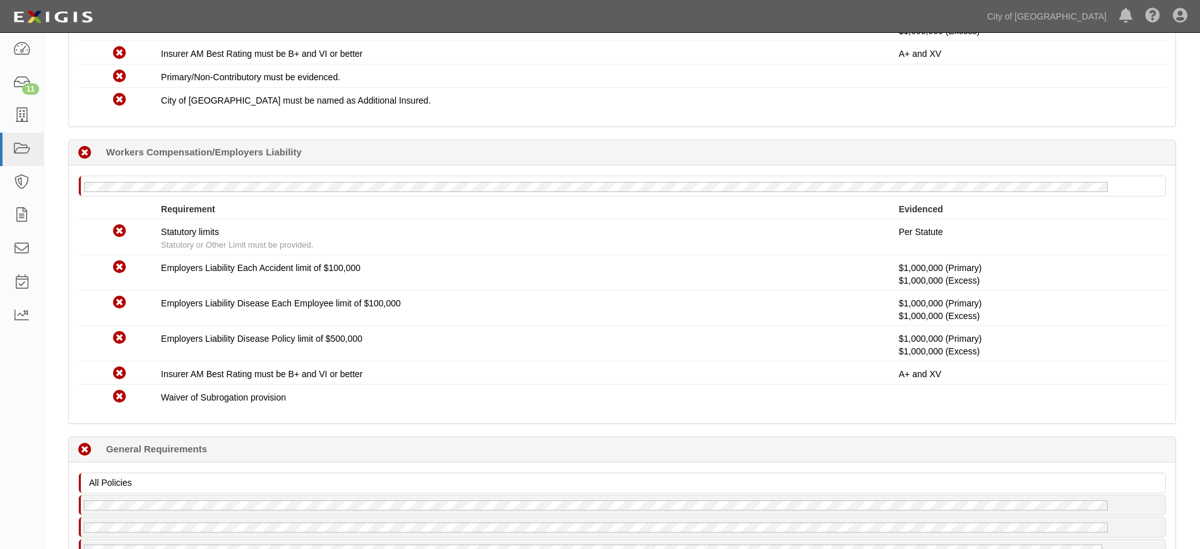
click at [9, 334] on div at bounding box center [22, 187] width 44 height 309
click at [17, 306] on link at bounding box center [22, 315] width 44 height 33
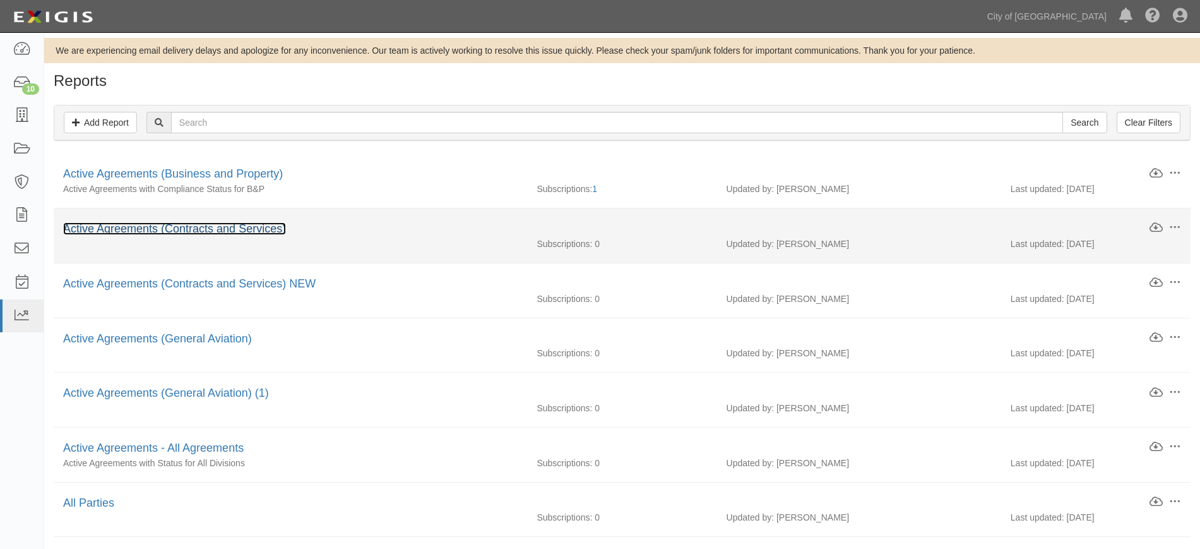
click at [134, 228] on link "Active Agreements (Contracts and Services)" at bounding box center [174, 228] width 223 height 13
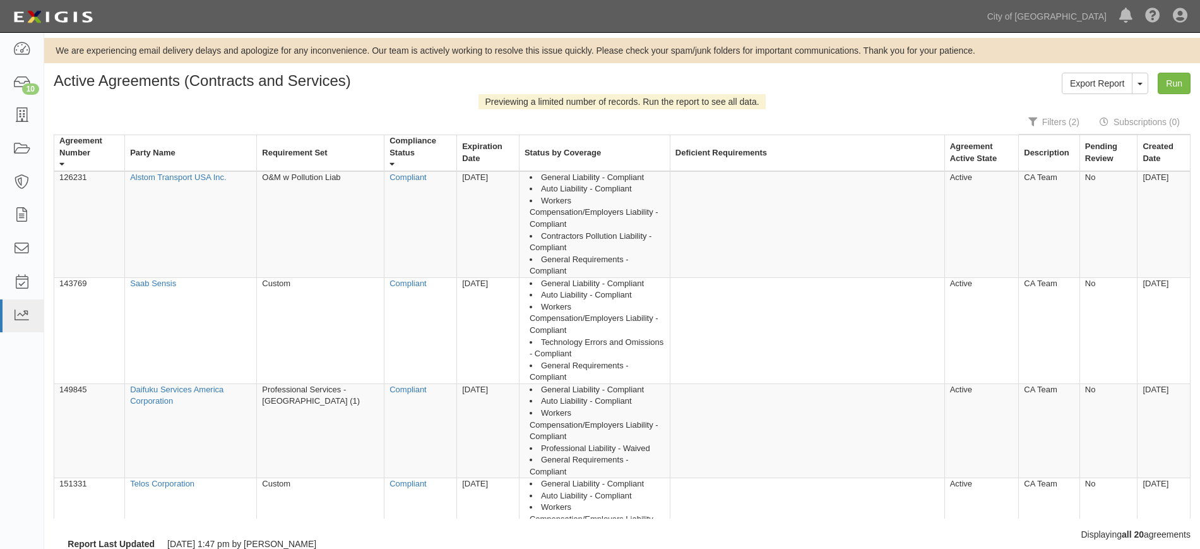
click at [1165, 96] on div "Previewing a limited number of records. Run the report to see all data." at bounding box center [622, 101] width 1137 height 15
click at [1165, 95] on div "Previewing a limited number of records. Run the report to see all data." at bounding box center [622, 101] width 1137 height 15
click at [1166, 80] on link "Run" at bounding box center [1174, 83] width 33 height 21
